Goal: Complete Application Form: Complete application form

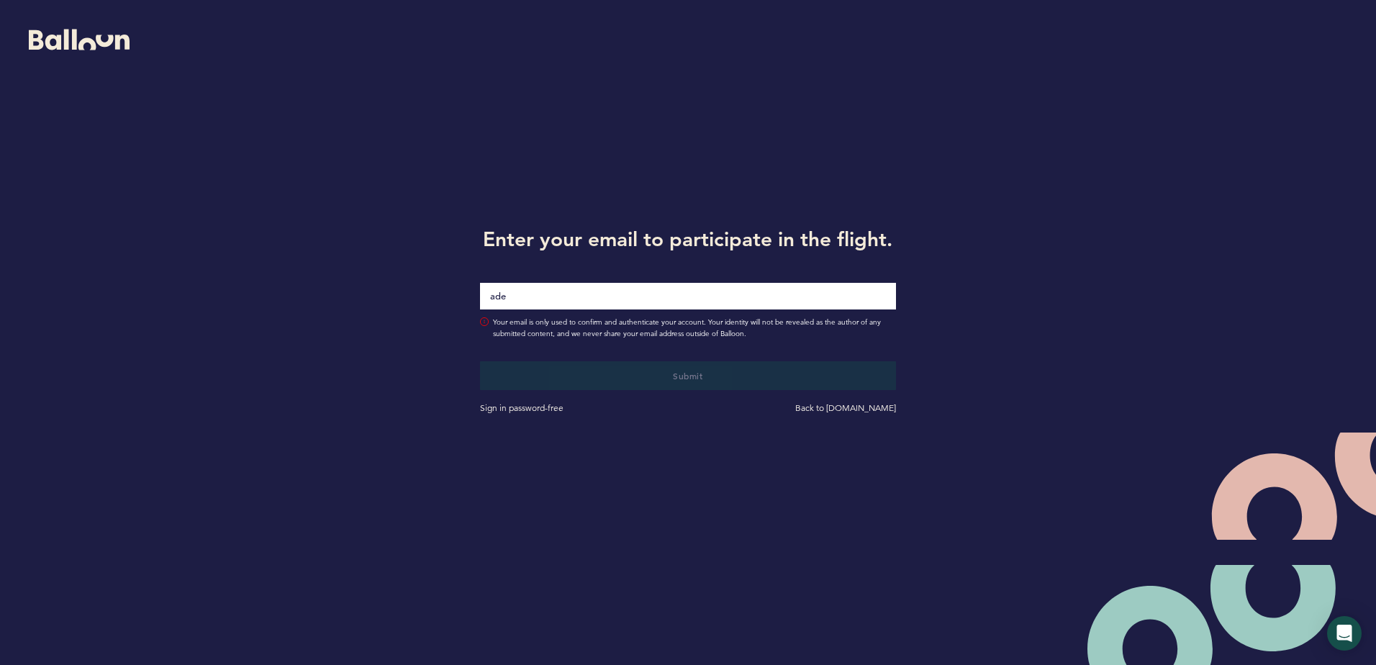
type input "[EMAIL_ADDRESS][DOMAIN_NAME]"
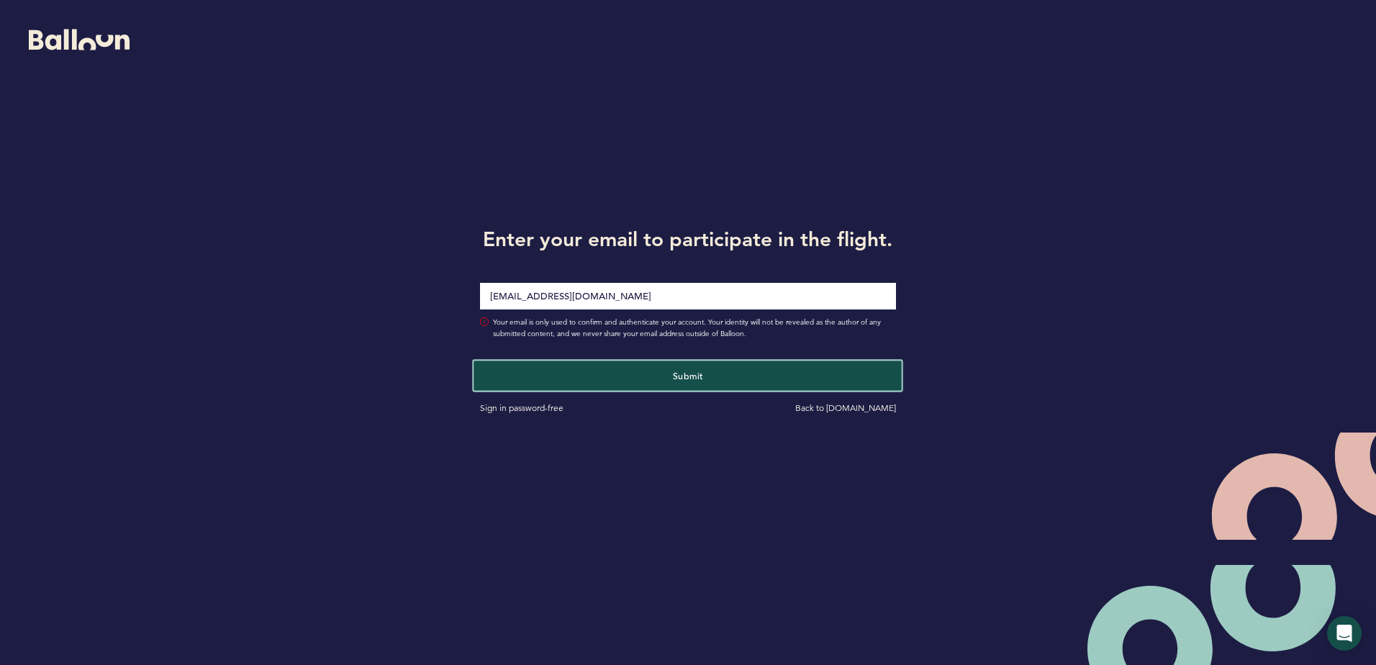
click at [574, 371] on button "Submit" at bounding box center [688, 376] width 428 height 30
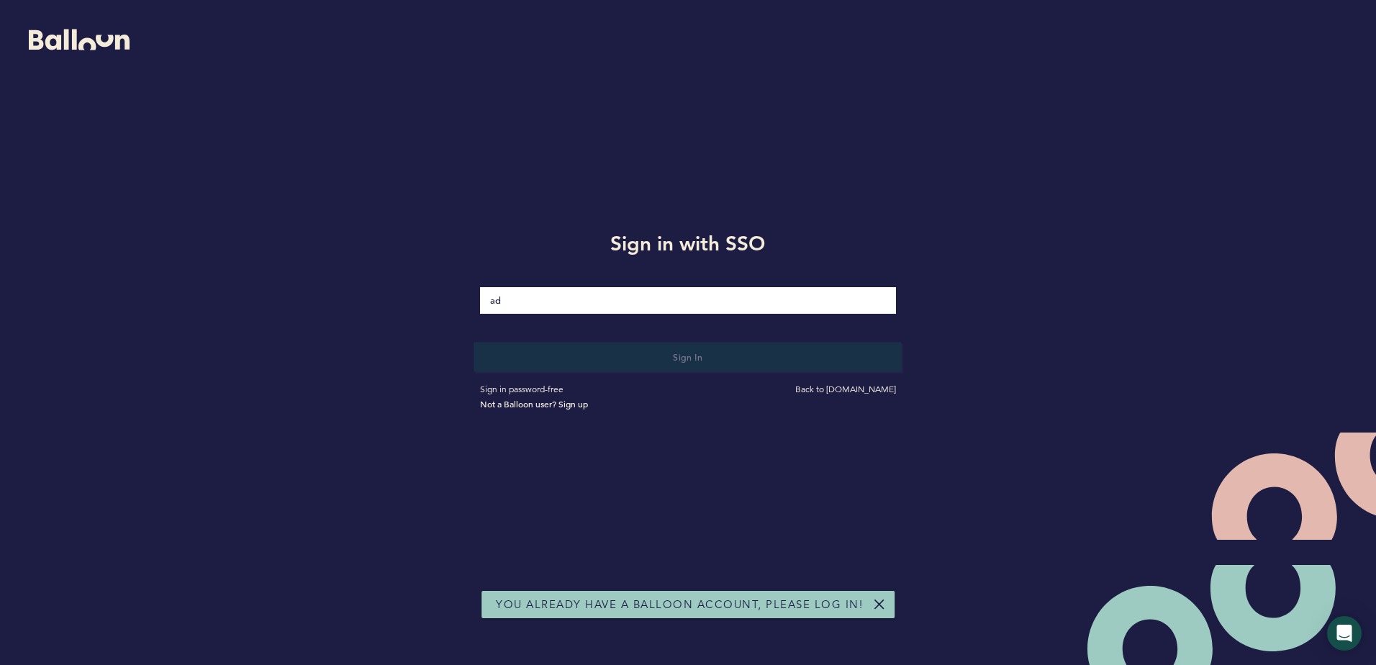
type input "[EMAIL_ADDRESS][DOMAIN_NAME]"
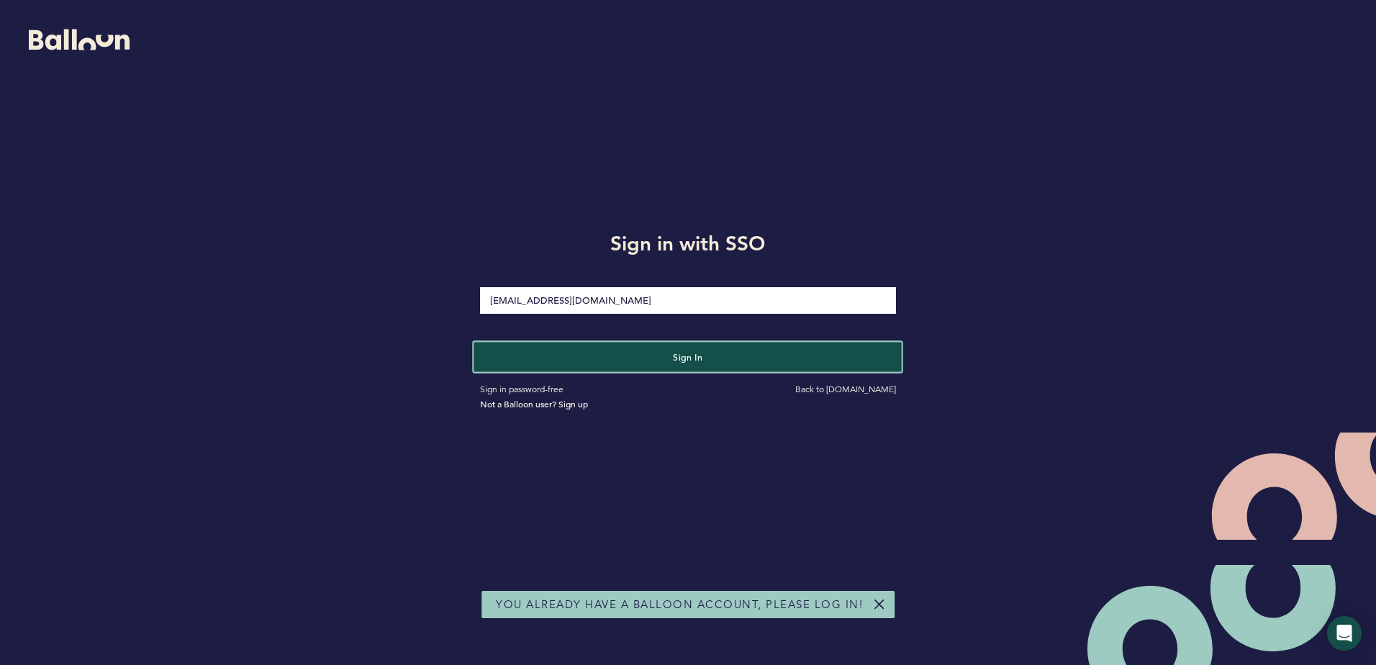
click at [525, 357] on button "Sign in" at bounding box center [688, 357] width 428 height 30
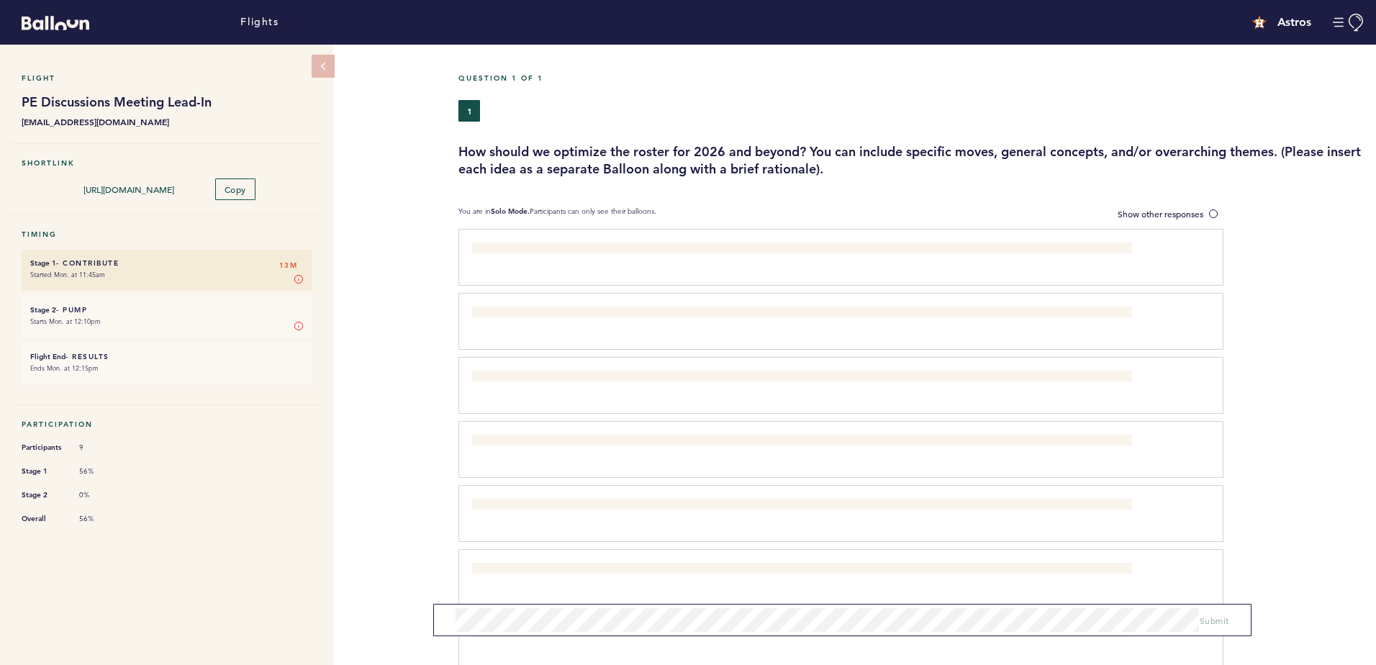
drag, startPoint x: 930, startPoint y: 158, endPoint x: 801, endPoint y: 127, distance: 132.5
click at [801, 127] on div "Question 1 of 1 1 How should we optimize the roster for 2026 and beyond? You ca…" at bounding box center [916, 125] width 917 height 104
click at [1205, 620] on span "Submit" at bounding box center [1215, 621] width 30 height 12
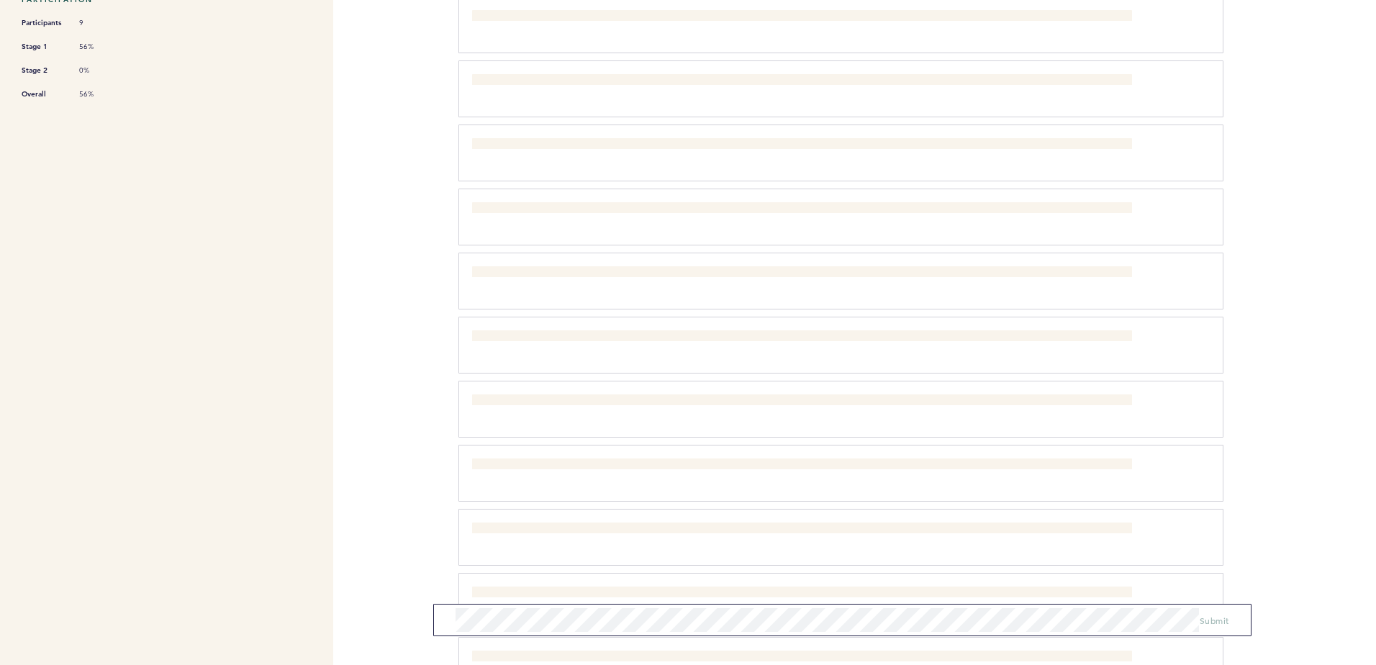
scroll to position [504, 0]
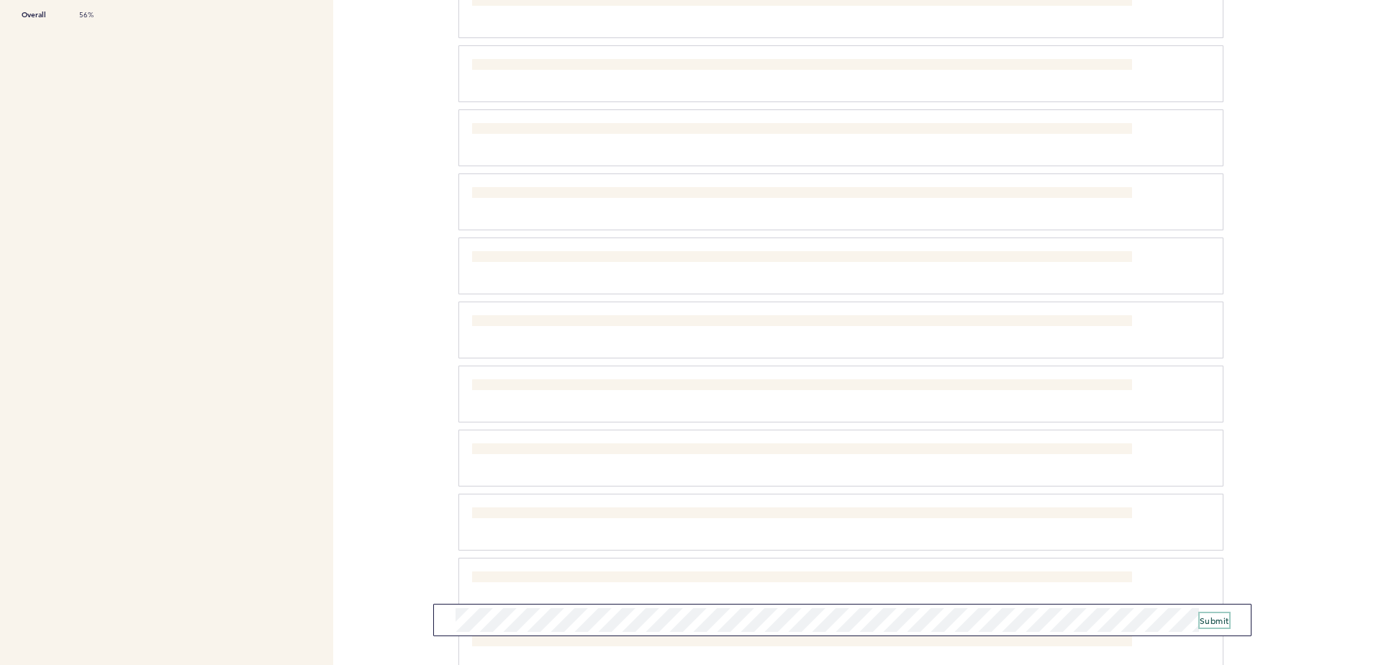
click at [1204, 622] on span "Submit" at bounding box center [1215, 621] width 30 height 12
click at [1210, 622] on span "Submit" at bounding box center [1215, 621] width 30 height 12
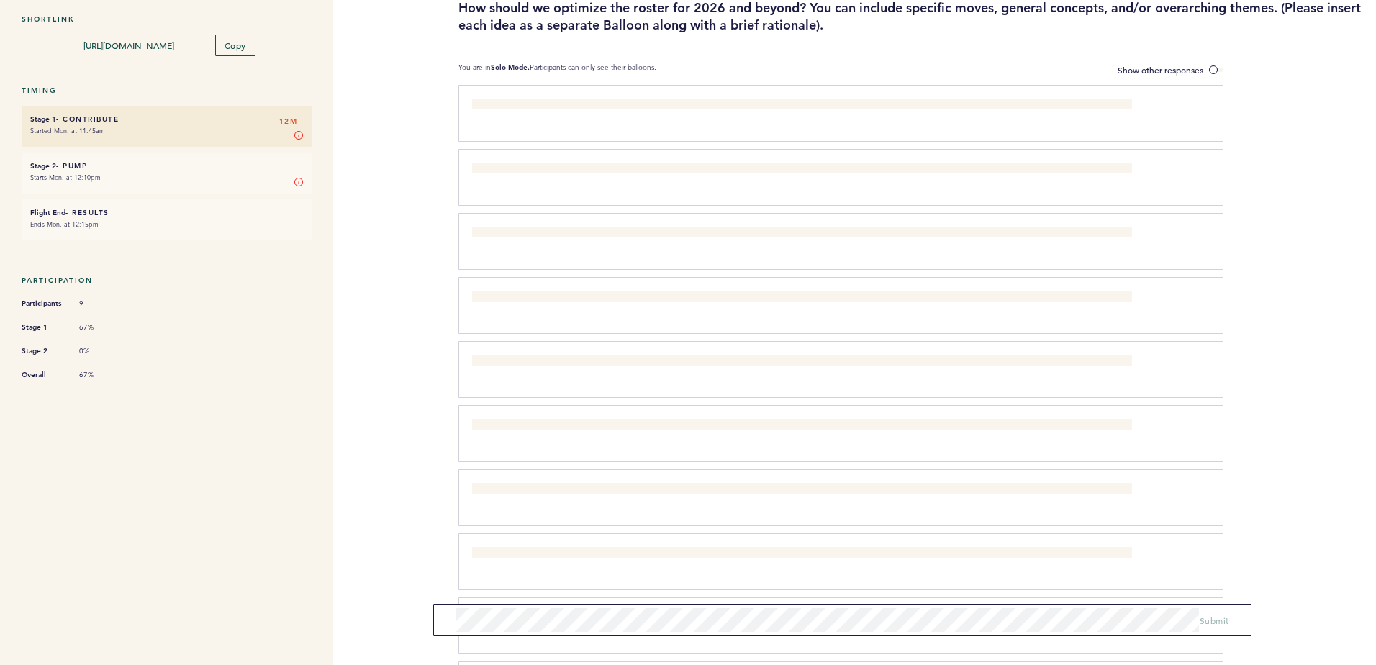
scroll to position [0, 0]
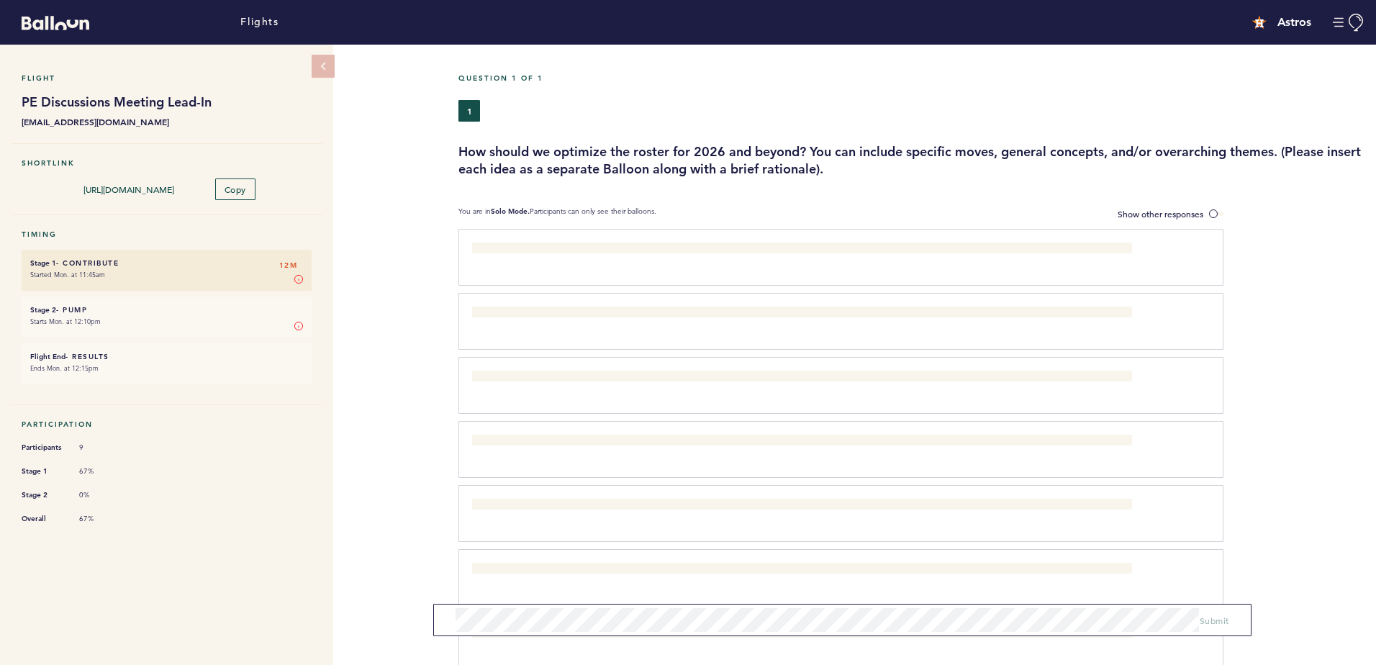
click at [381, 377] on div "Flight PE Discussions Meeting Lead-In [EMAIL_ADDRESS][DOMAIN_NAME] Shortlink [U…" at bounding box center [688, 355] width 1376 height 620
click at [1212, 214] on span at bounding box center [1216, 214] width 14 height 4
click at [0, 0] on input "Show other responses" at bounding box center [0, 0] width 0 height 0
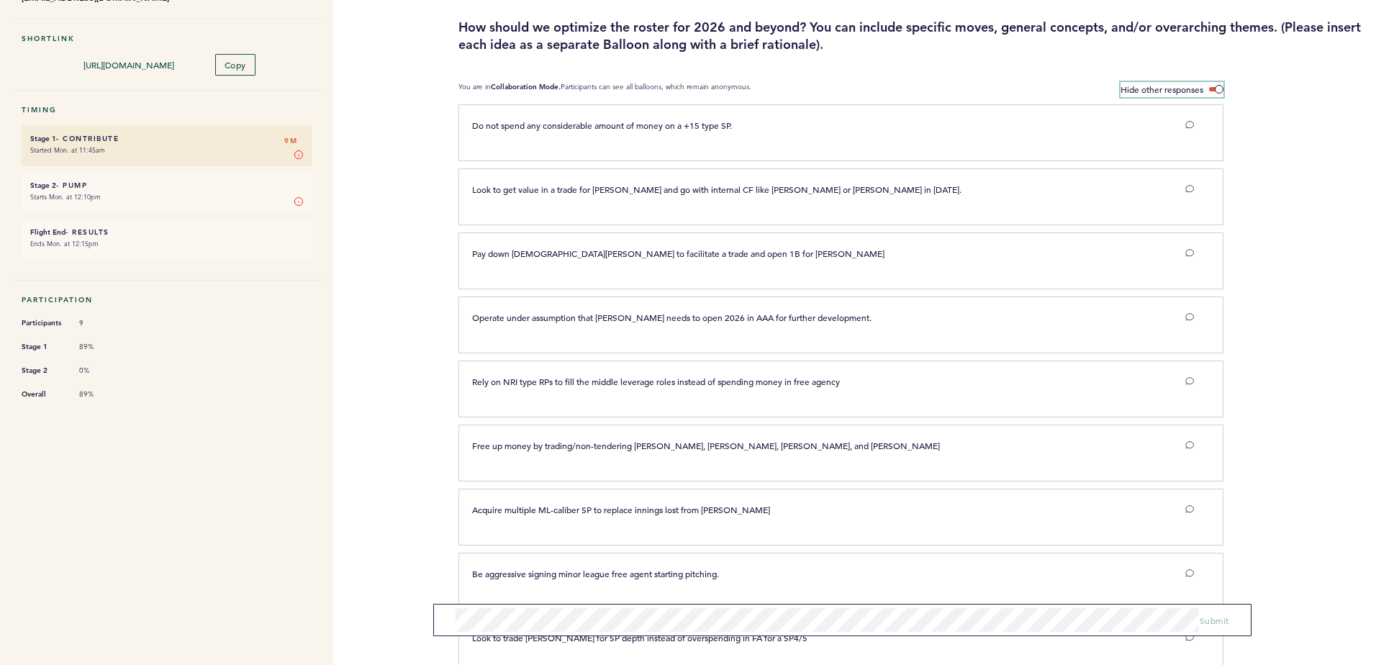
scroll to position [110, 0]
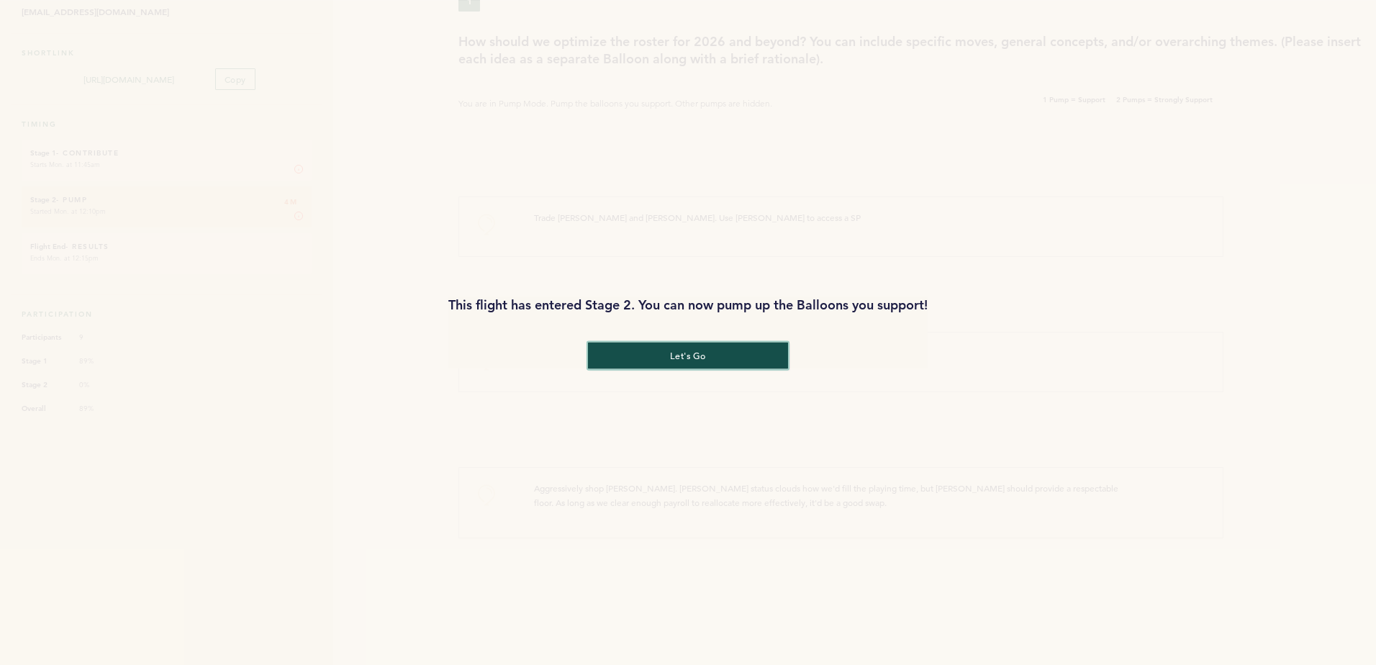
click at [679, 362] on button "let's go" at bounding box center [688, 355] width 200 height 27
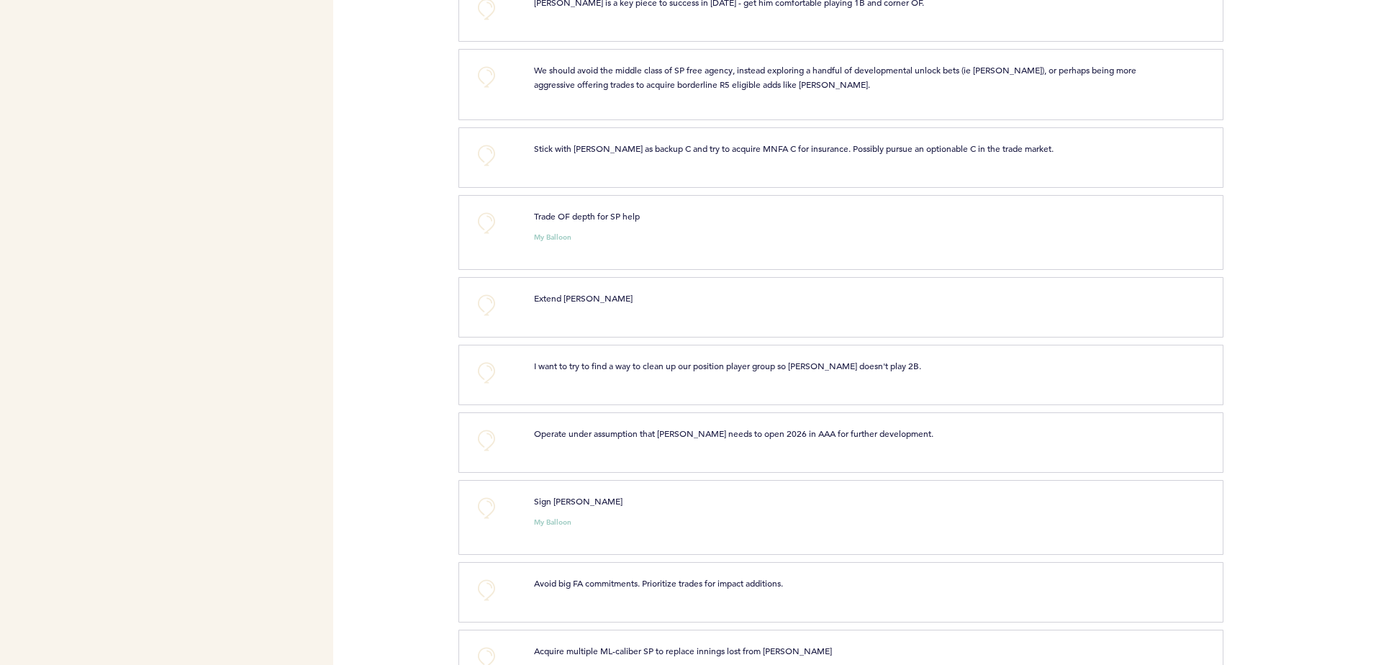
scroll to position [1048, 0]
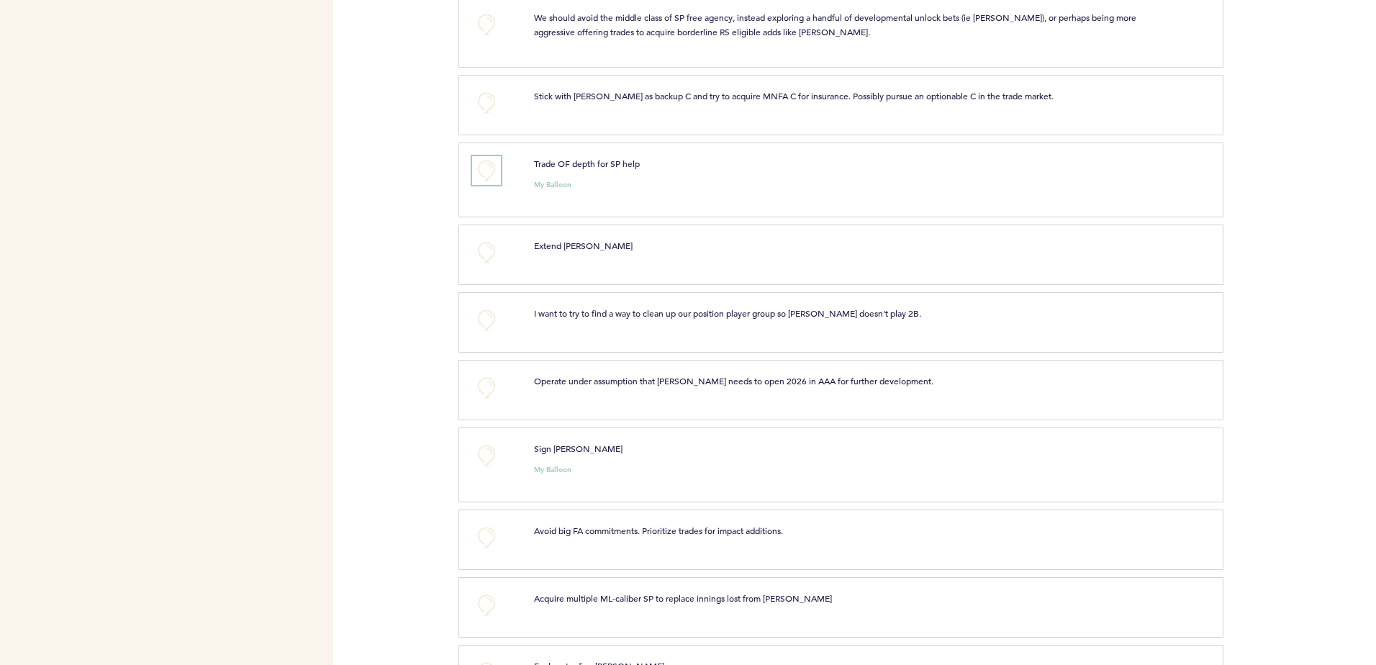
click at [492, 168] on button "+0" at bounding box center [486, 170] width 29 height 29
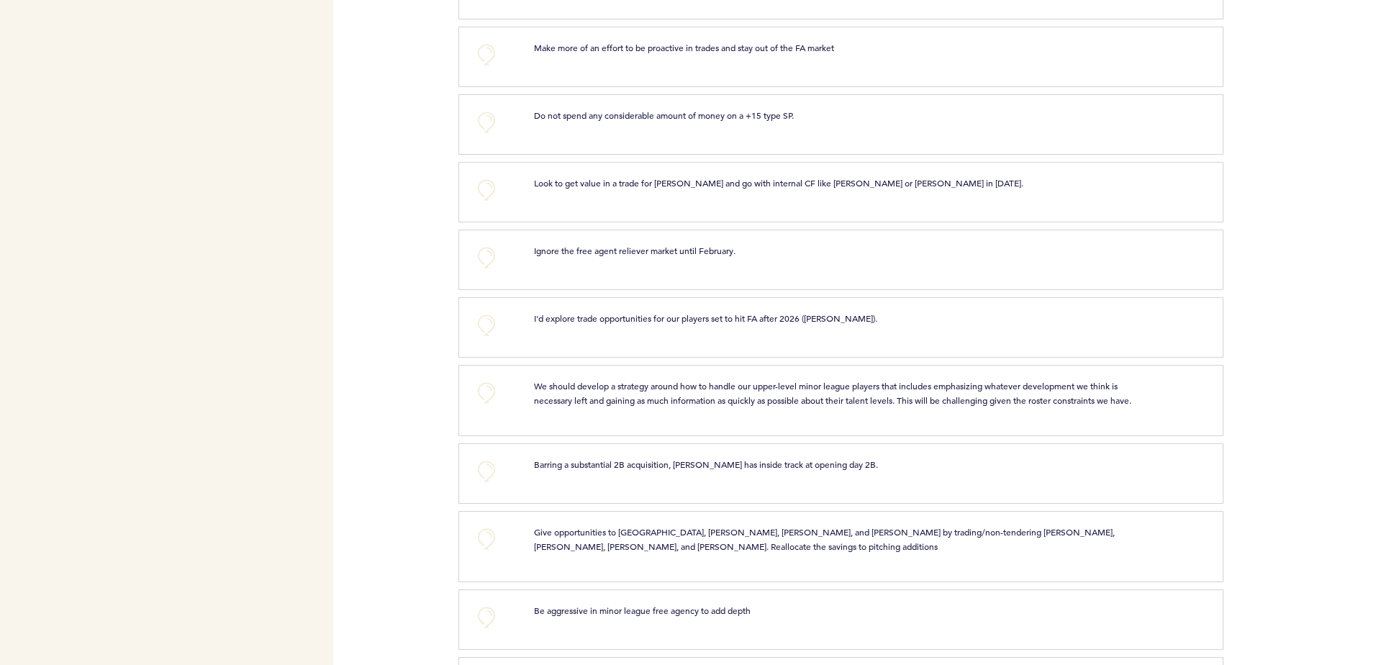
scroll to position [2223, 0]
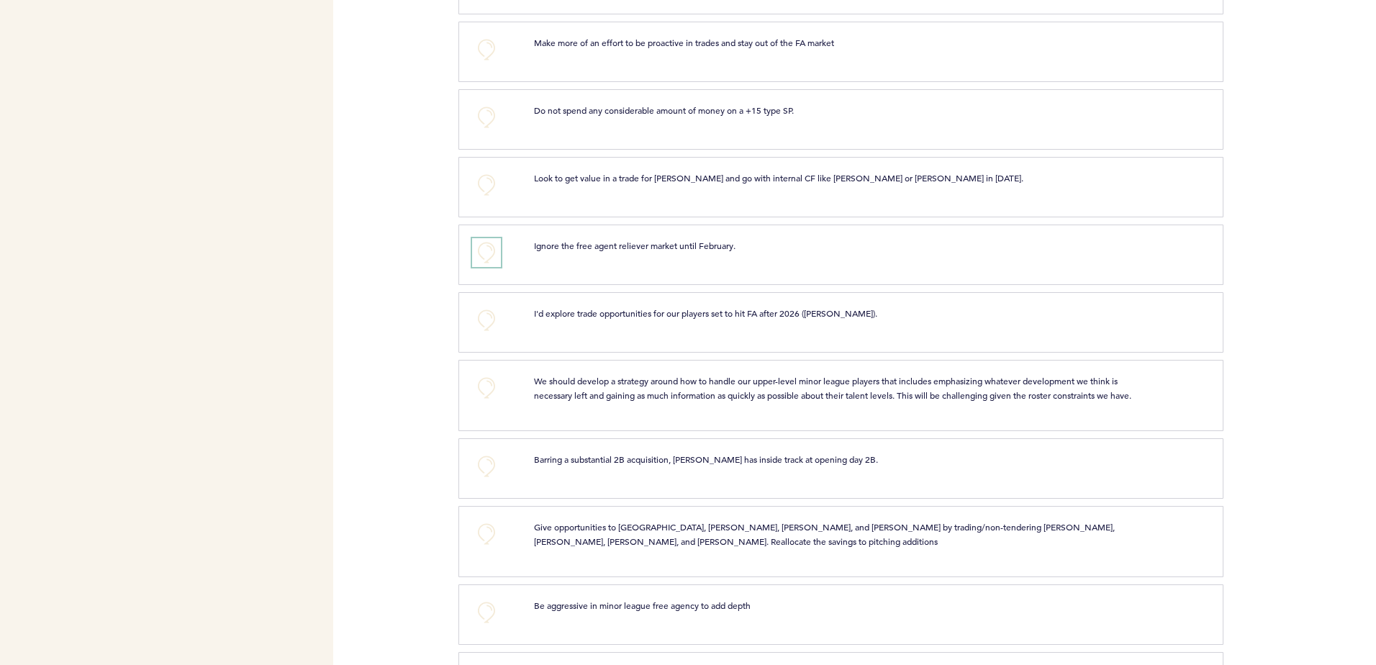
click at [481, 256] on button "+0" at bounding box center [486, 252] width 29 height 29
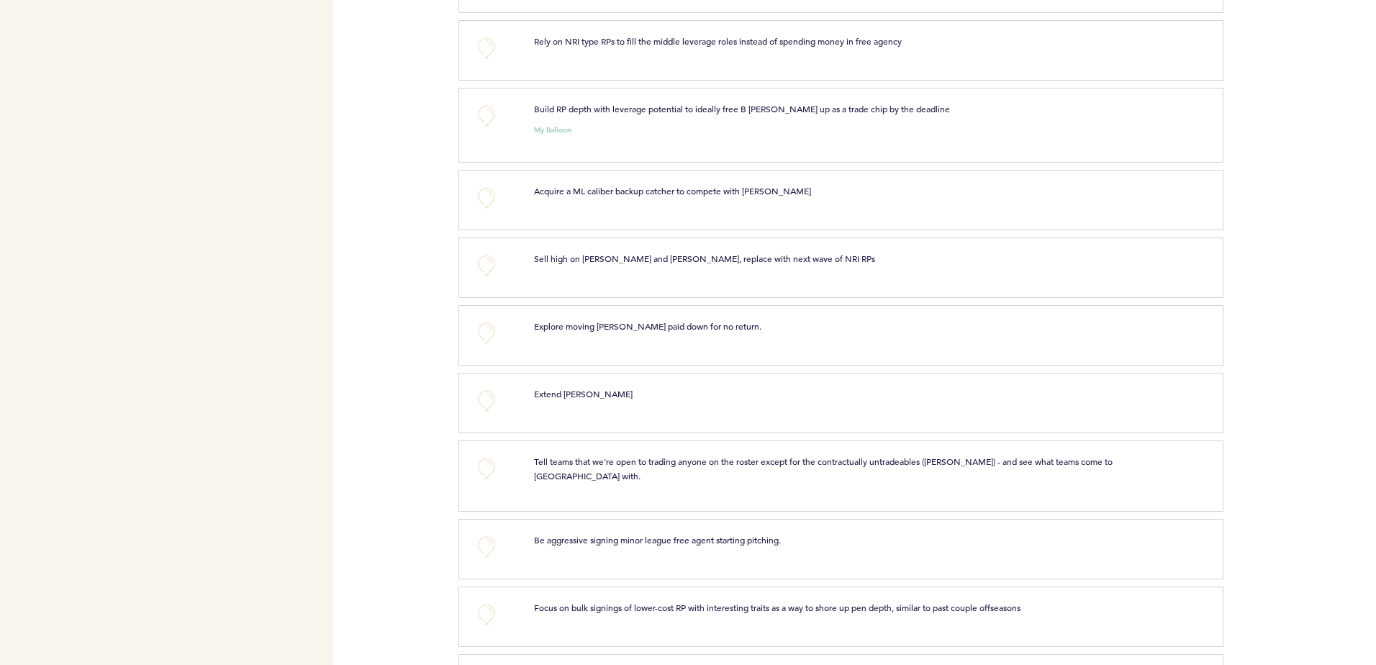
scroll to position [2855, 0]
click at [491, 130] on button "+0" at bounding box center [486, 115] width 29 height 29
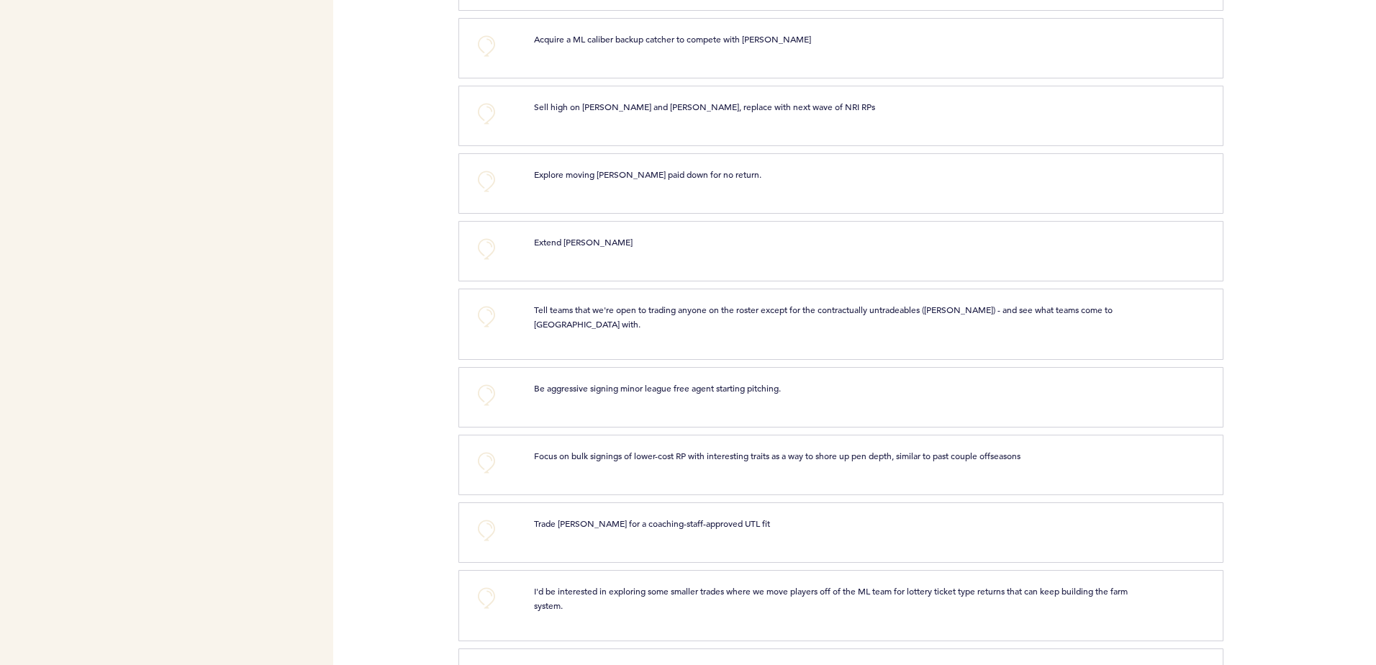
scroll to position [3011, 0]
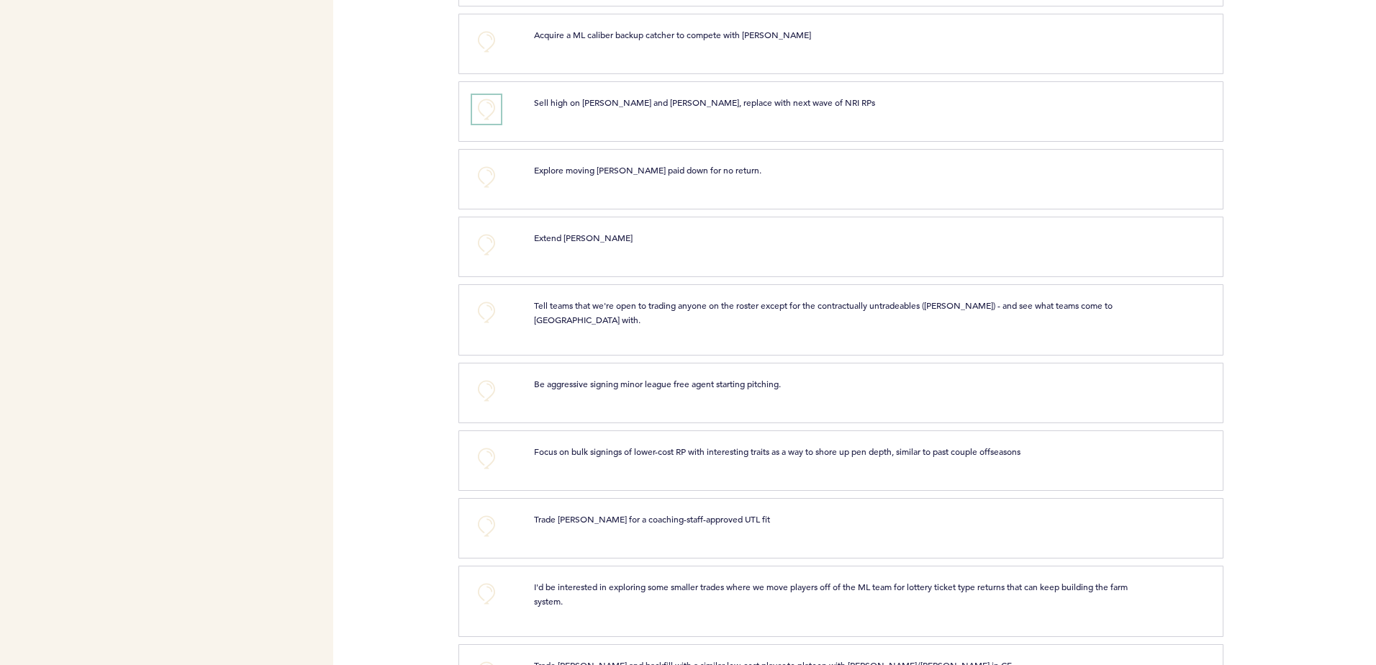
click at [479, 124] on button "+0" at bounding box center [486, 109] width 29 height 29
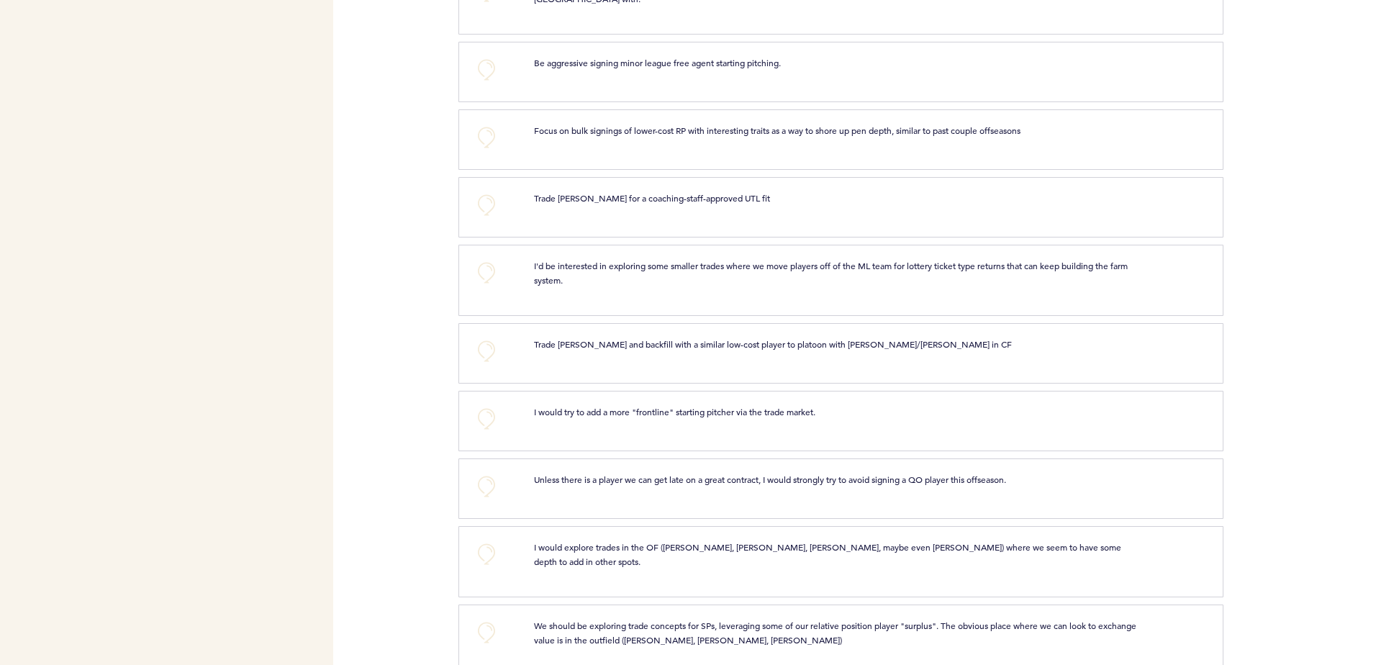
scroll to position [3363, 0]
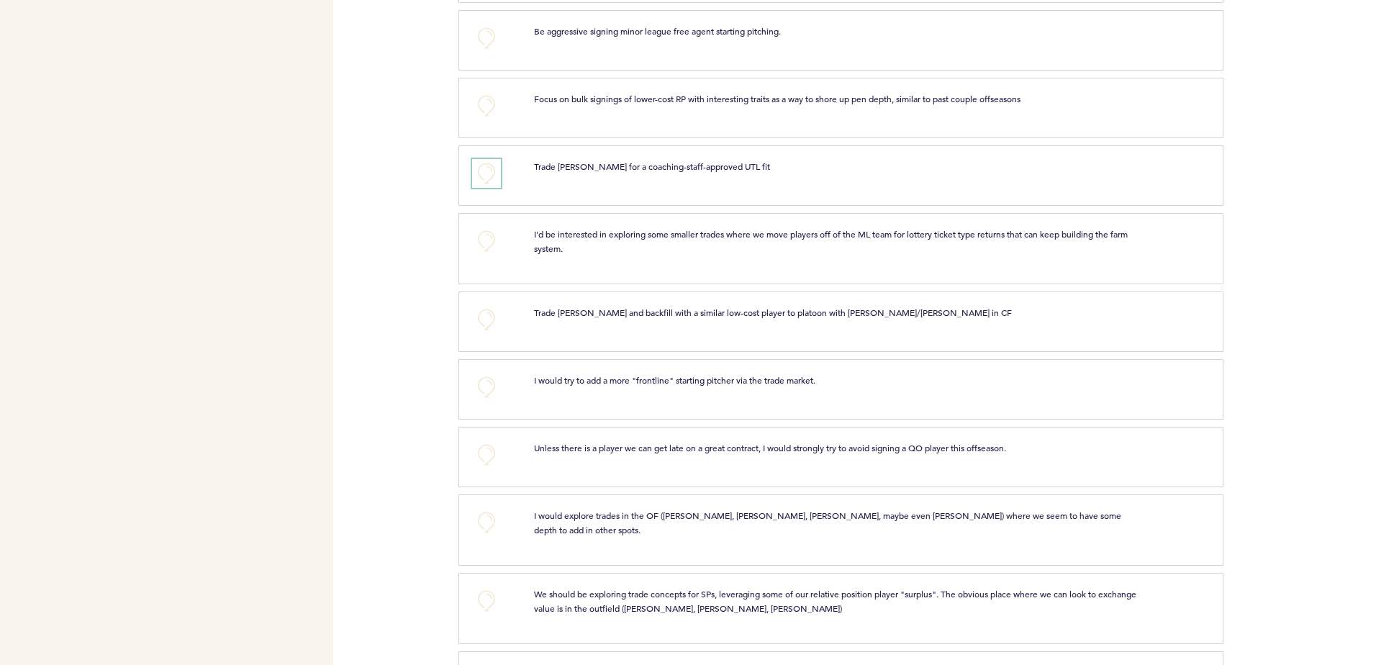
click at [495, 184] on button "+0" at bounding box center [486, 173] width 29 height 29
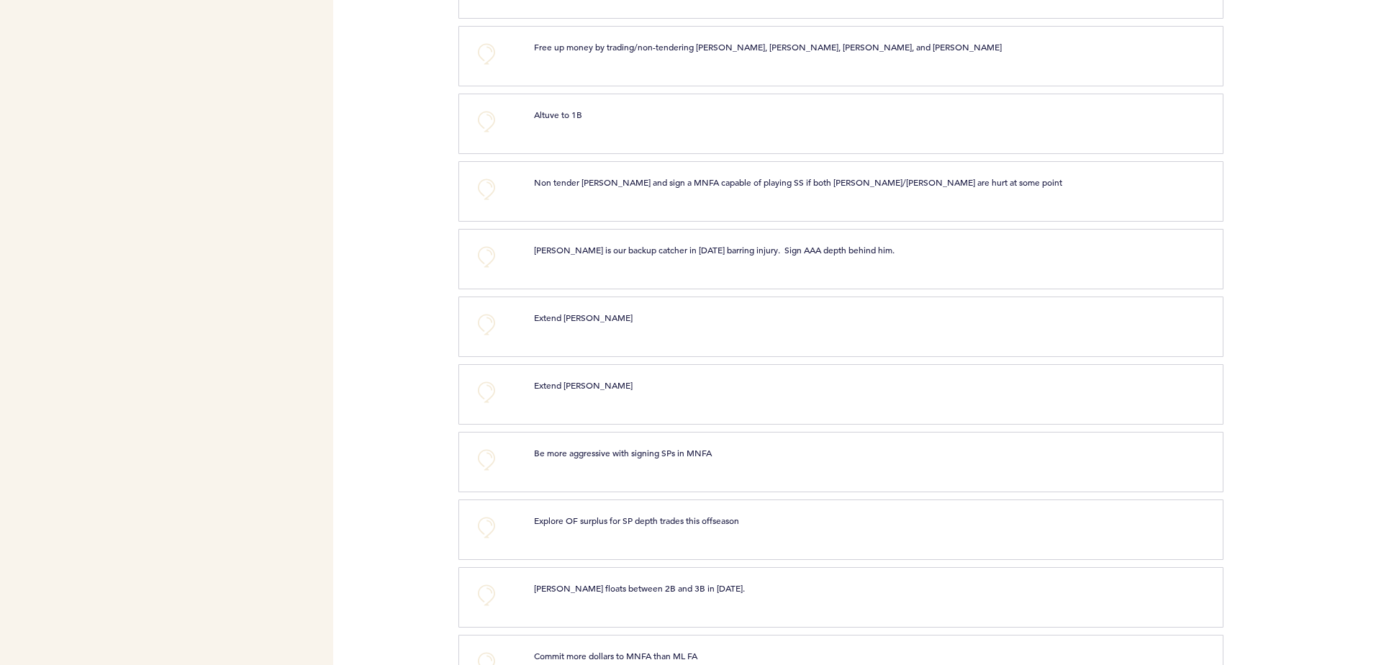
scroll to position [4925, 0]
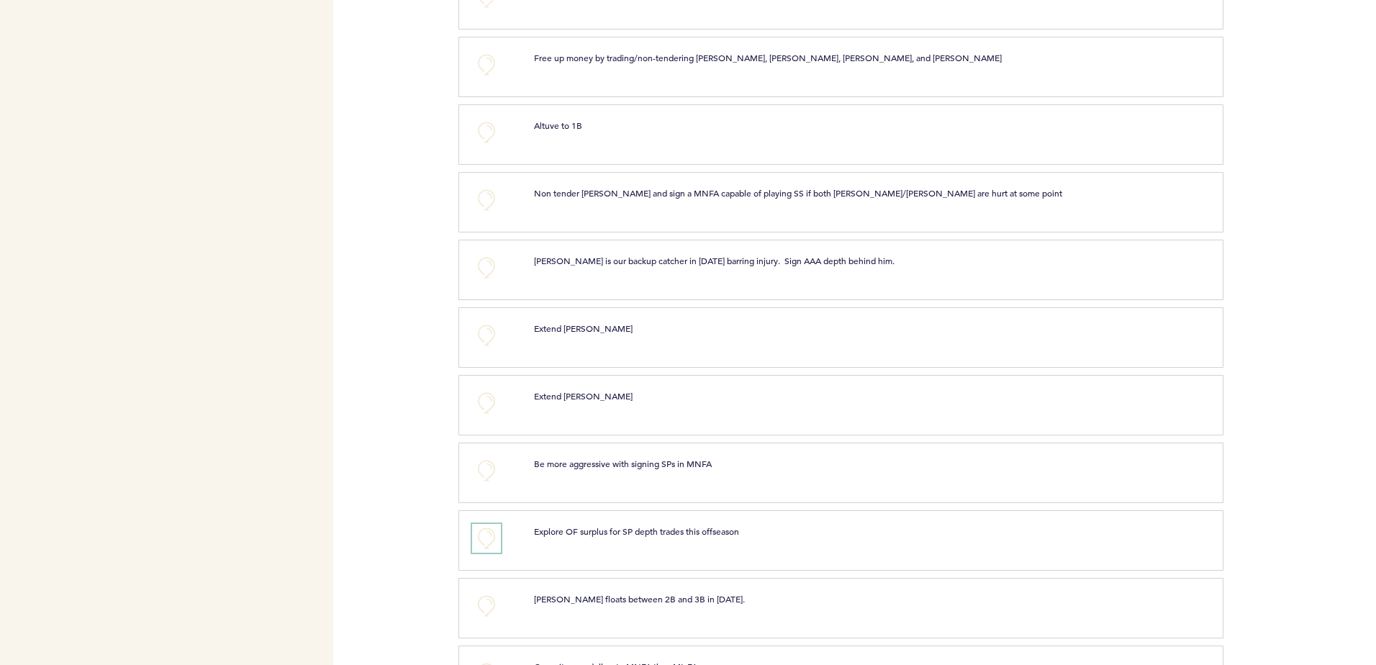
click at [486, 541] on button "+0" at bounding box center [486, 538] width 29 height 29
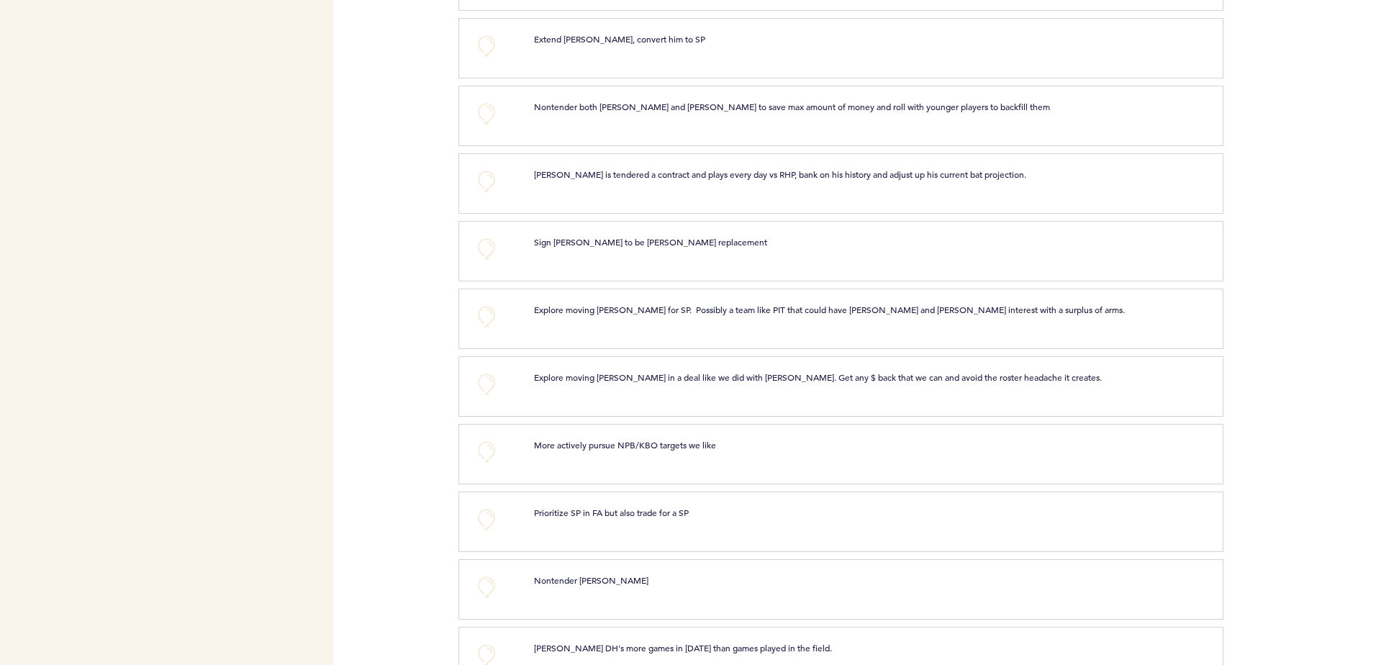
scroll to position [4266, 0]
click at [491, 455] on button "+0" at bounding box center [486, 452] width 29 height 29
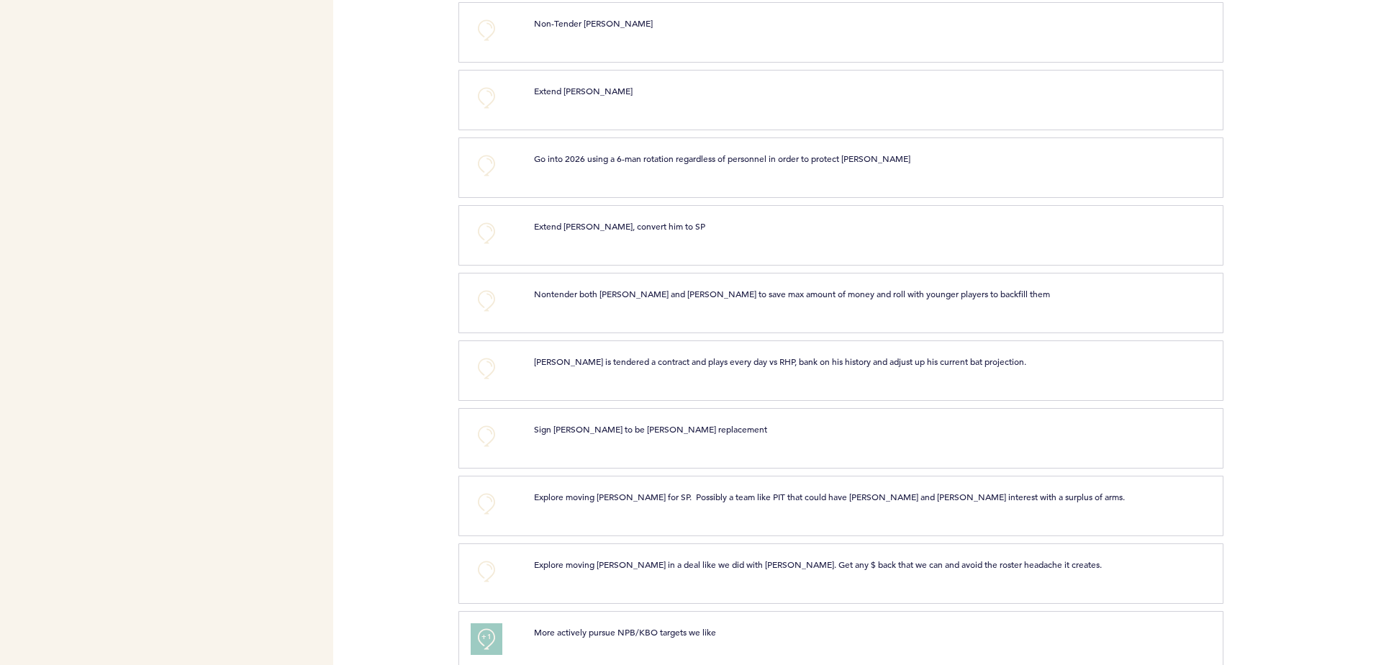
scroll to position [4079, 0]
click at [483, 504] on button "+0" at bounding box center [486, 505] width 29 height 29
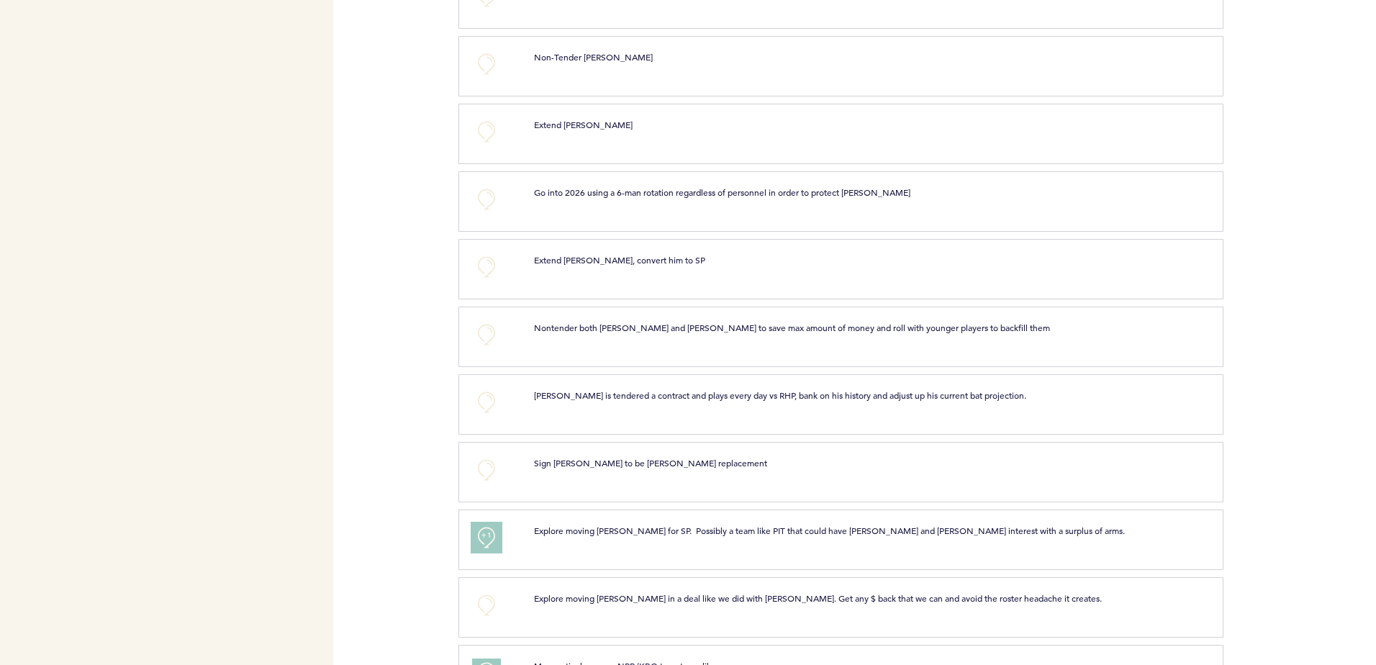
scroll to position [4046, 0]
click at [485, 481] on button "+0" at bounding box center [486, 470] width 29 height 29
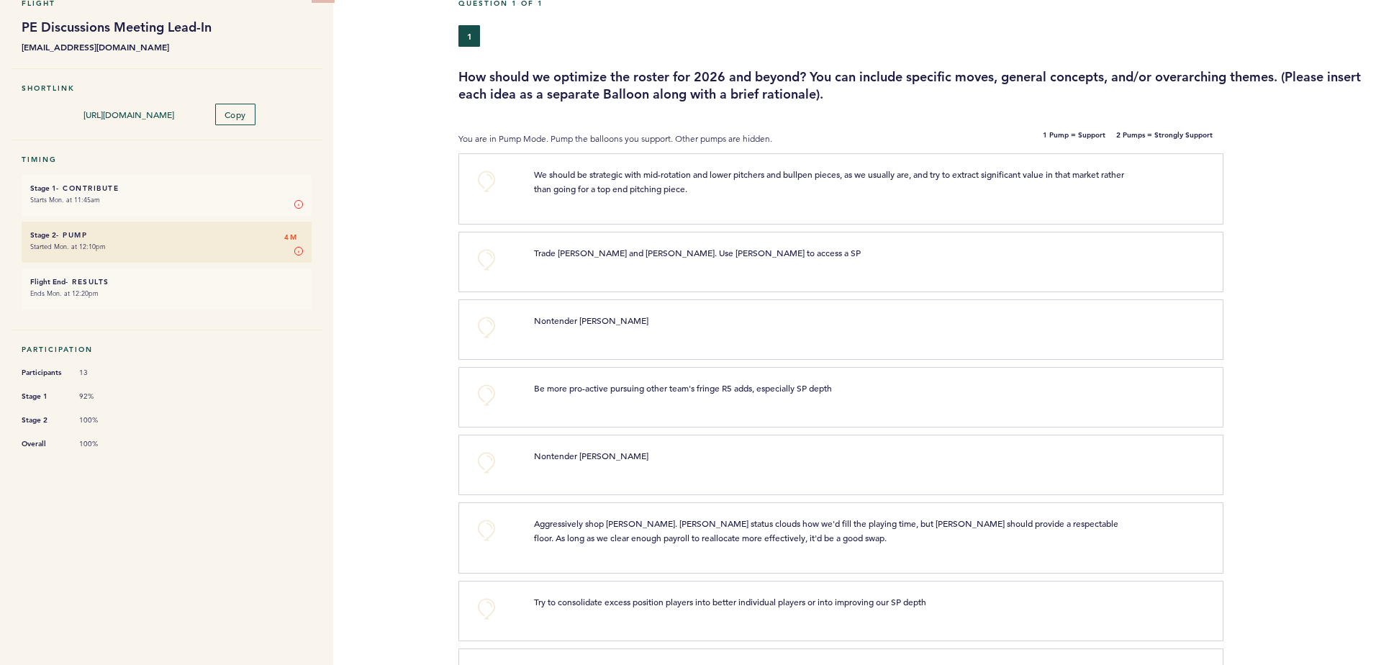
scroll to position [0, 0]
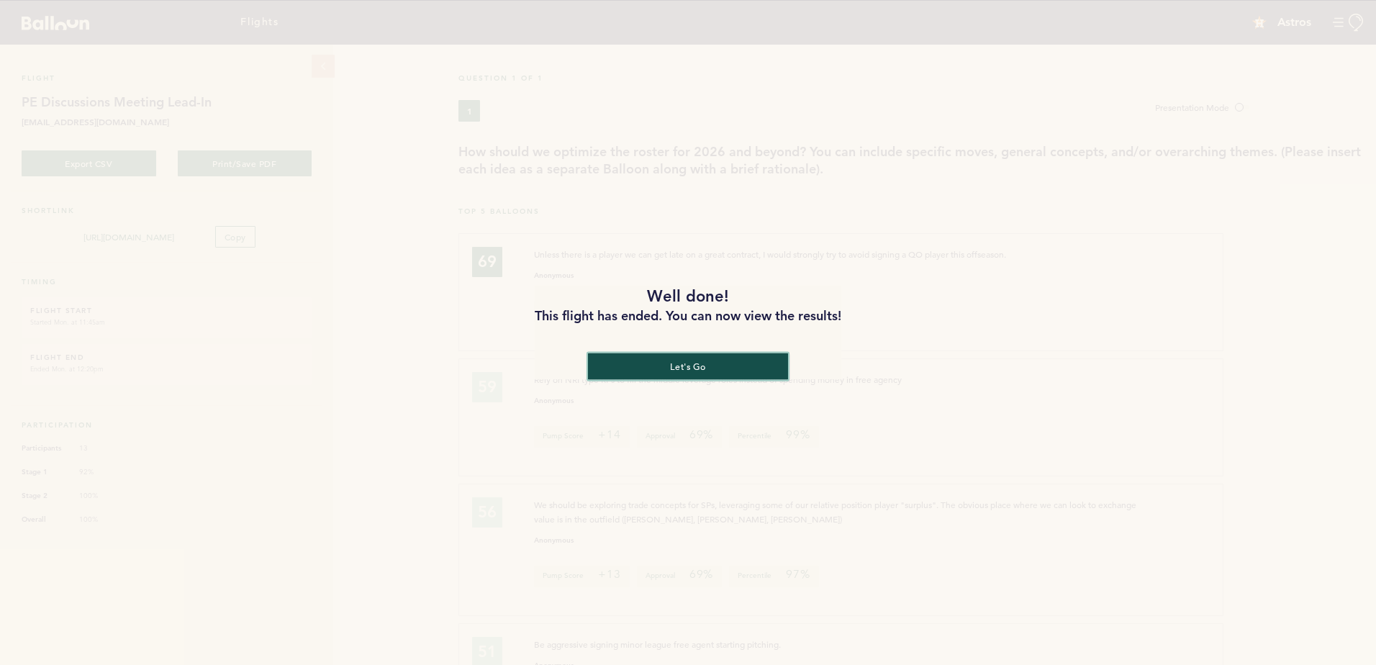
click at [706, 371] on button "let's go" at bounding box center [688, 366] width 200 height 27
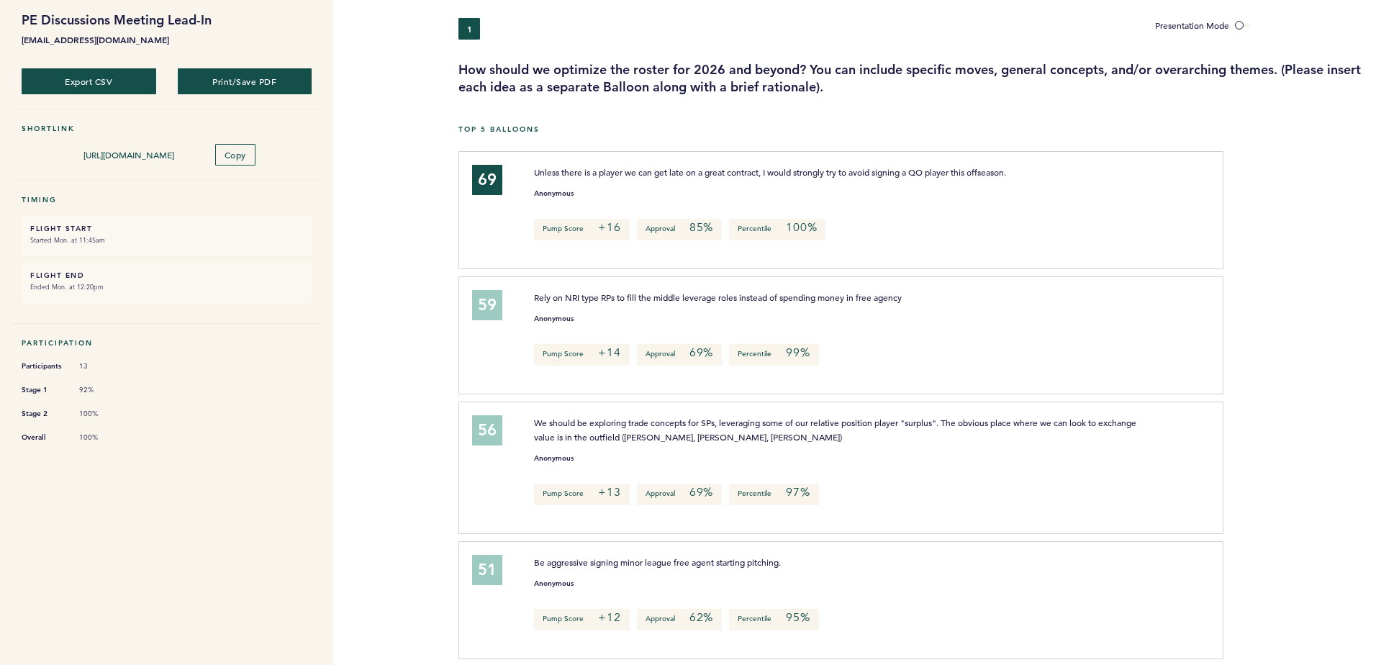
scroll to position [86, 0]
